Goal: Find specific page/section: Find specific page/section

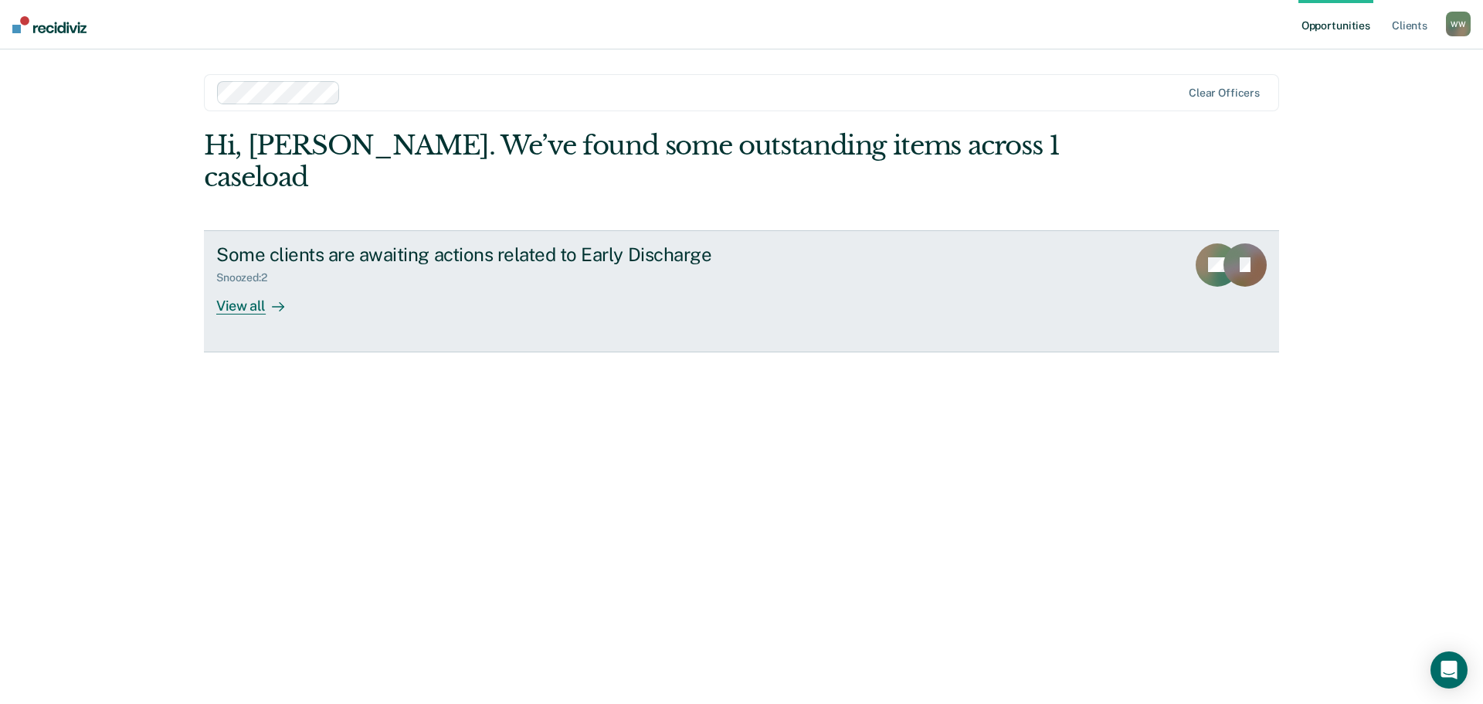
click at [230, 284] on div "View all" at bounding box center [259, 299] width 86 height 30
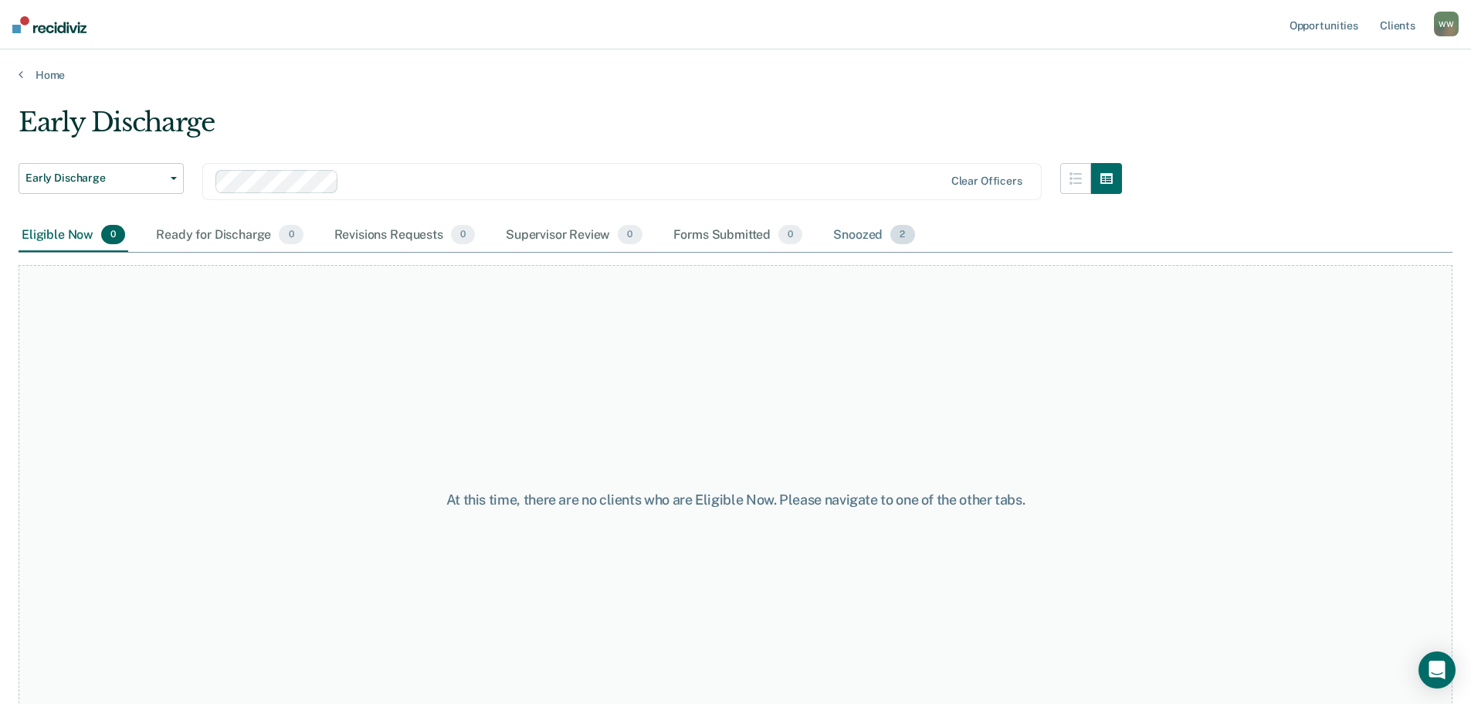
click at [852, 235] on div "Snoozed 2" at bounding box center [873, 236] width 87 height 34
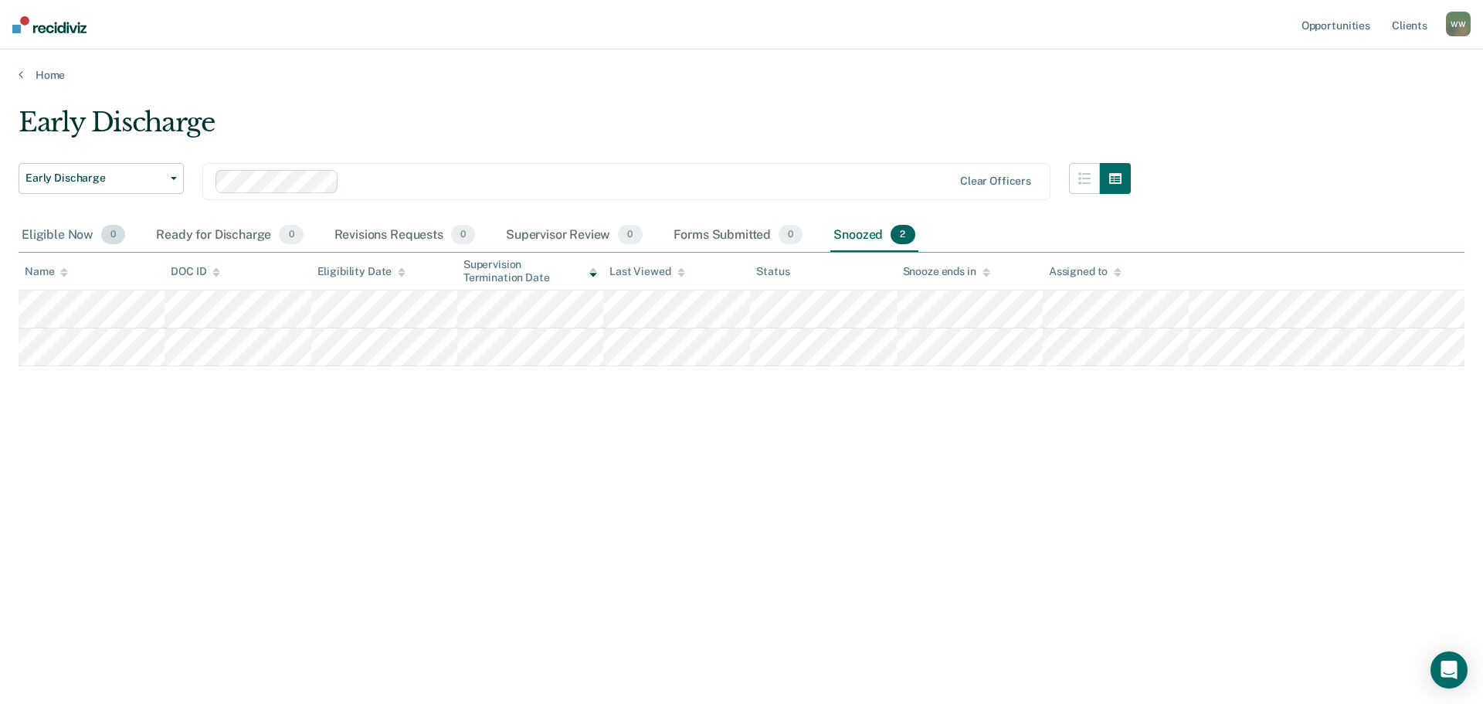
click at [31, 229] on div "Eligible Now 0" at bounding box center [74, 236] width 110 height 34
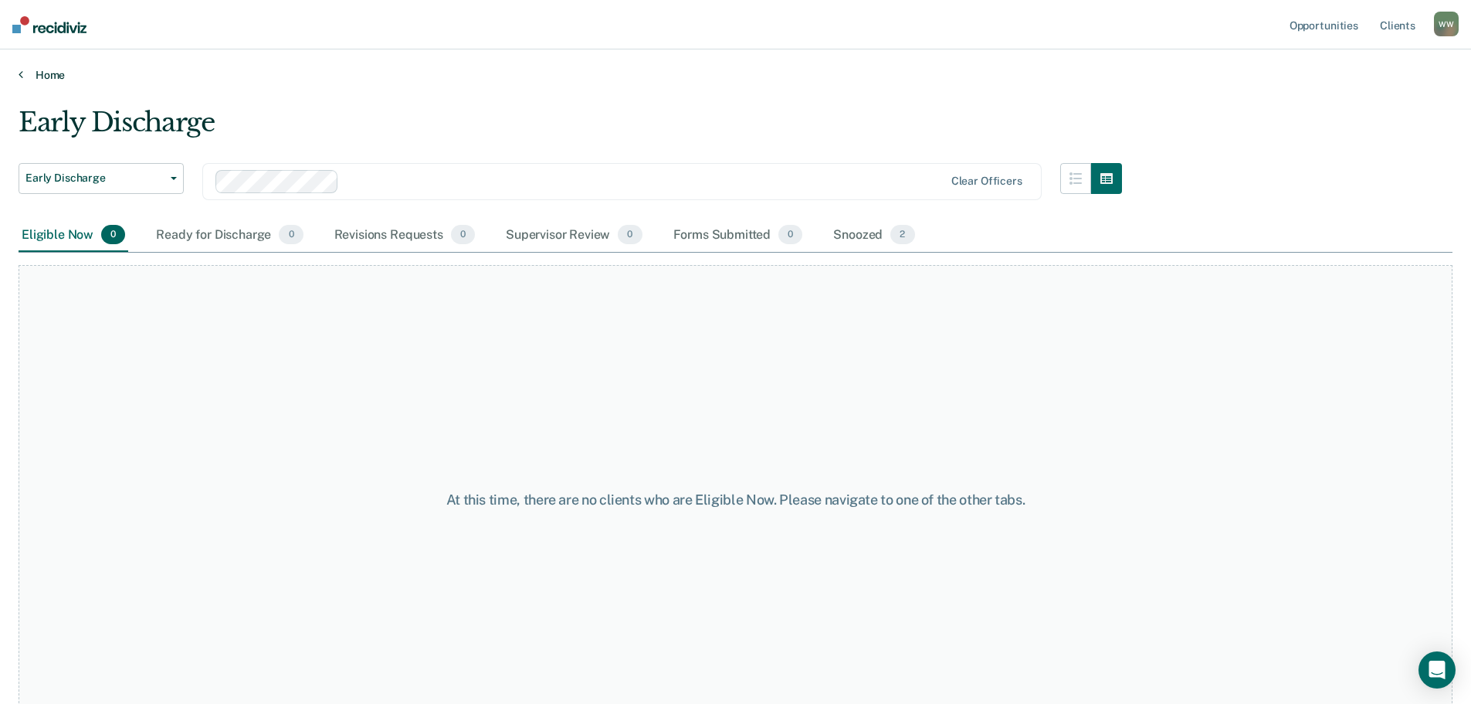
click at [52, 75] on link "Home" at bounding box center [736, 75] width 1434 height 14
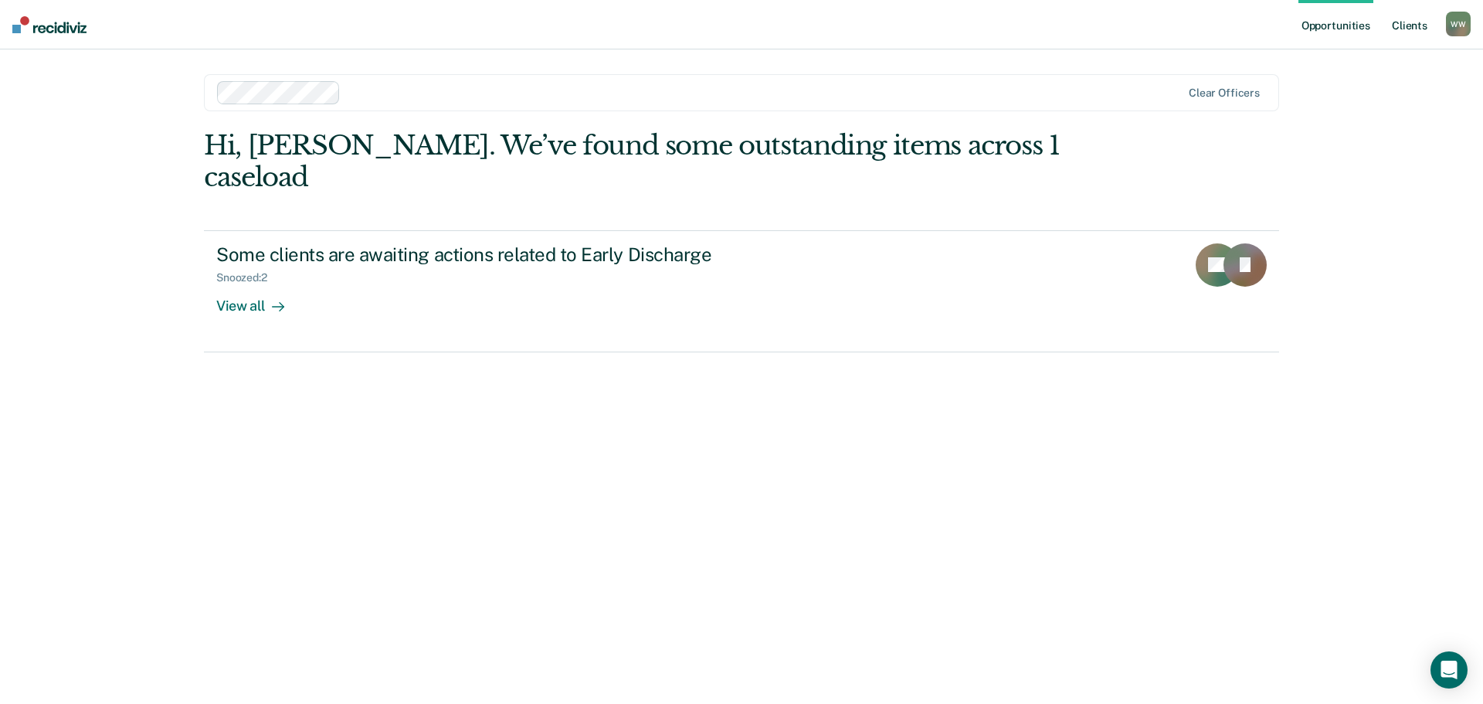
click at [1404, 26] on link "Client s" at bounding box center [1410, 24] width 42 height 49
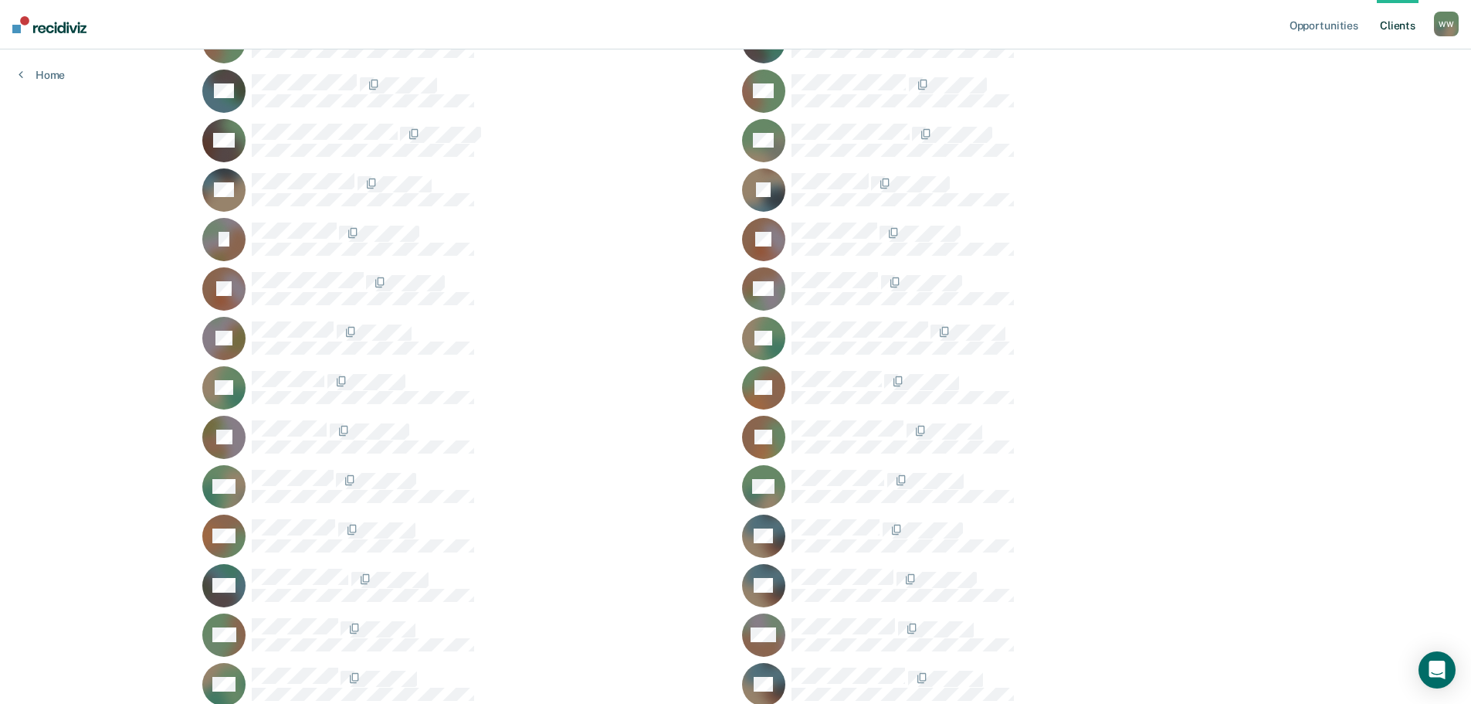
scroll to position [1158, 0]
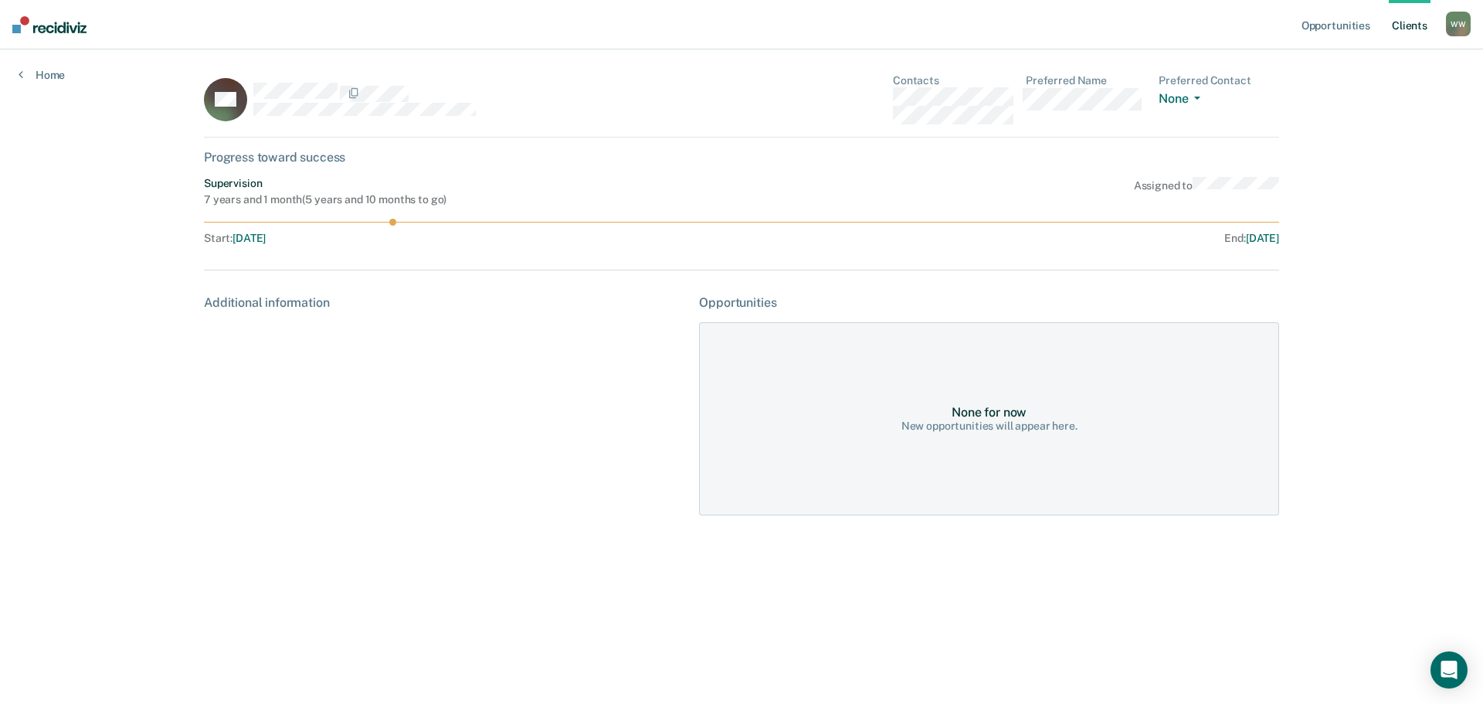
click at [1259, 239] on span "[DATE]" at bounding box center [1262, 238] width 33 height 12
click at [301, 163] on div "Progress toward success" at bounding box center [741, 157] width 1075 height 15
click at [298, 160] on div "Progress toward success" at bounding box center [741, 157] width 1075 height 15
click at [226, 109] on icon at bounding box center [206, 109] width 67 height 67
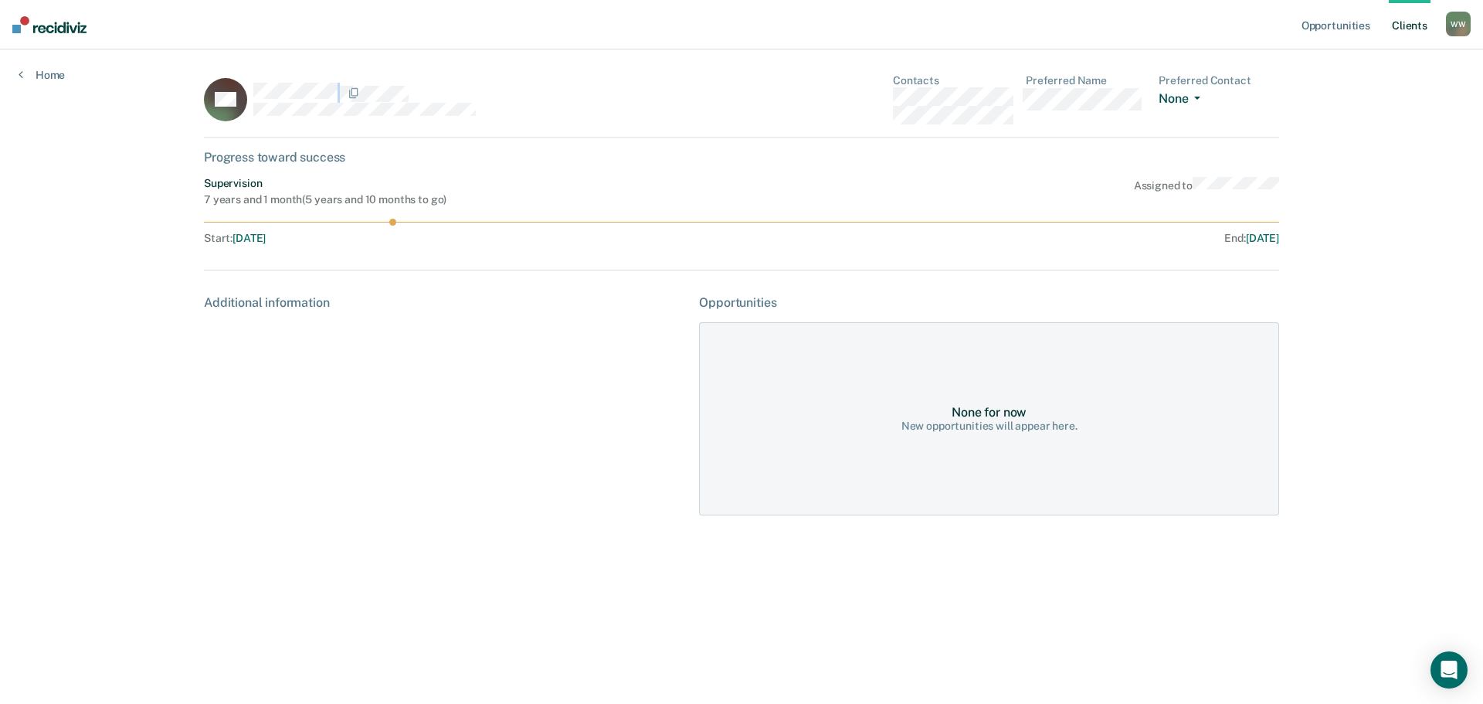
click at [1184, 101] on button "None" at bounding box center [1182, 100] width 48 height 18
click at [1289, 100] on main "AN Contacts Preferred Name Preferred Contact None Call Text Email None Progress…" at bounding box center [741, 357] width 1112 height 617
click at [987, 412] on div "None for now" at bounding box center [988, 412] width 75 height 15
click at [1101, 428] on div "None for now New opportunities will appear here." at bounding box center [989, 418] width 580 height 193
click at [33, 73] on link "Home" at bounding box center [42, 75] width 46 height 14
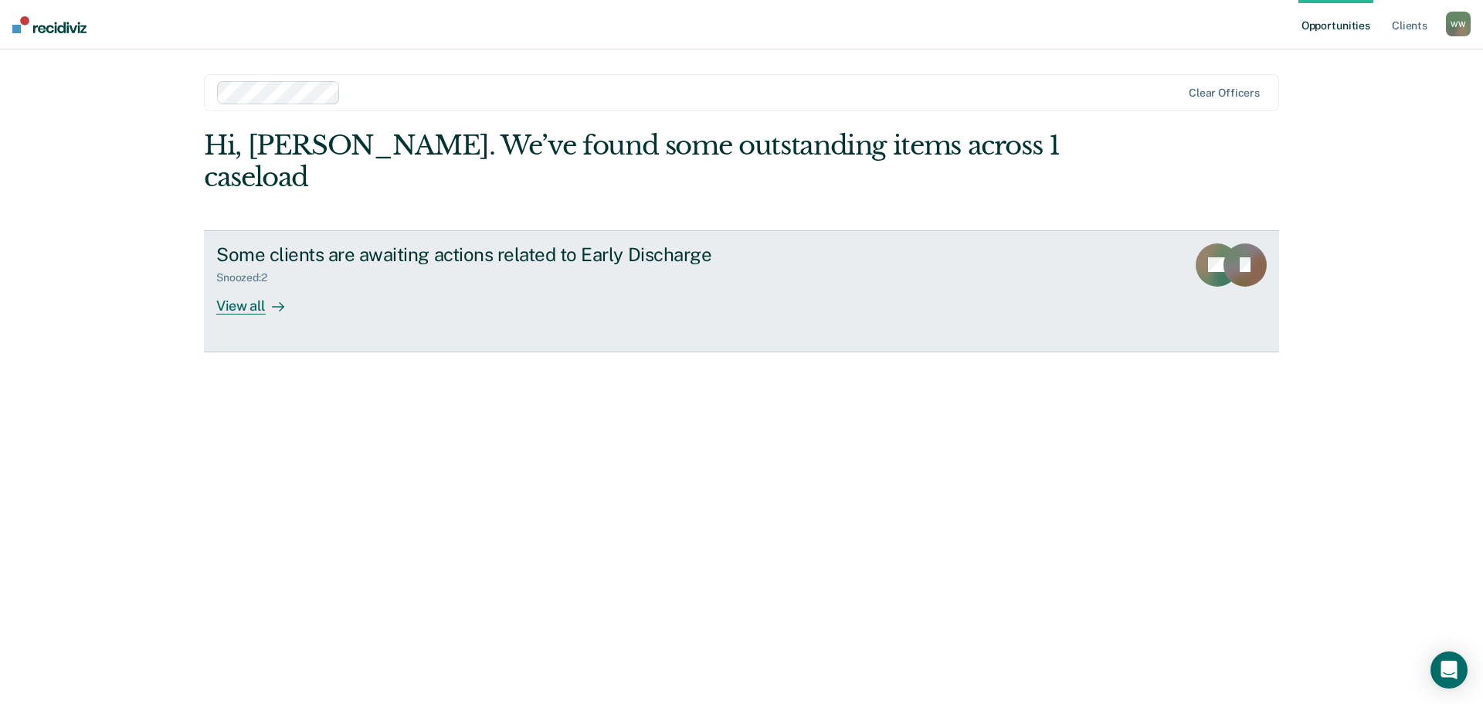
click at [260, 284] on div "View all" at bounding box center [259, 299] width 86 height 30
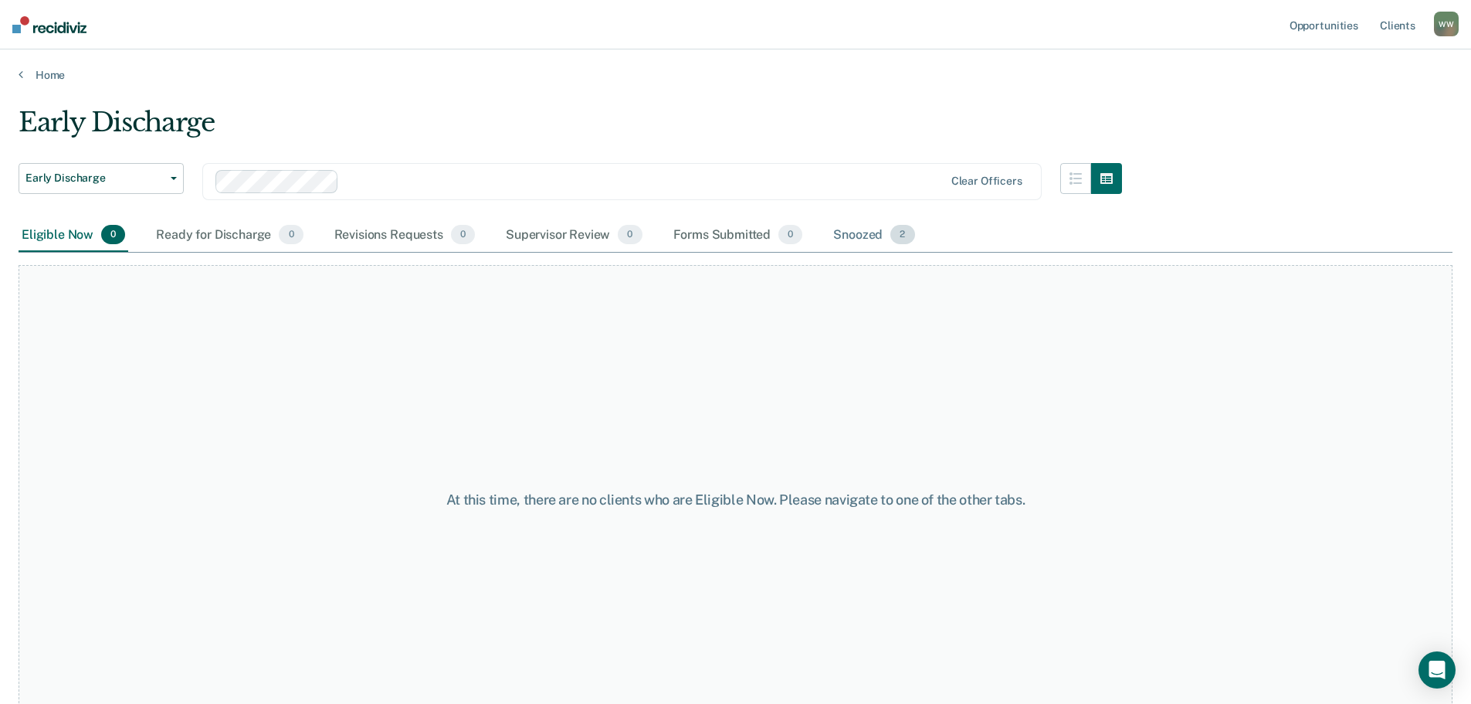
click at [883, 236] on div "Snoozed 2" at bounding box center [873, 236] width 87 height 34
